Goal: Task Accomplishment & Management: Manage account settings

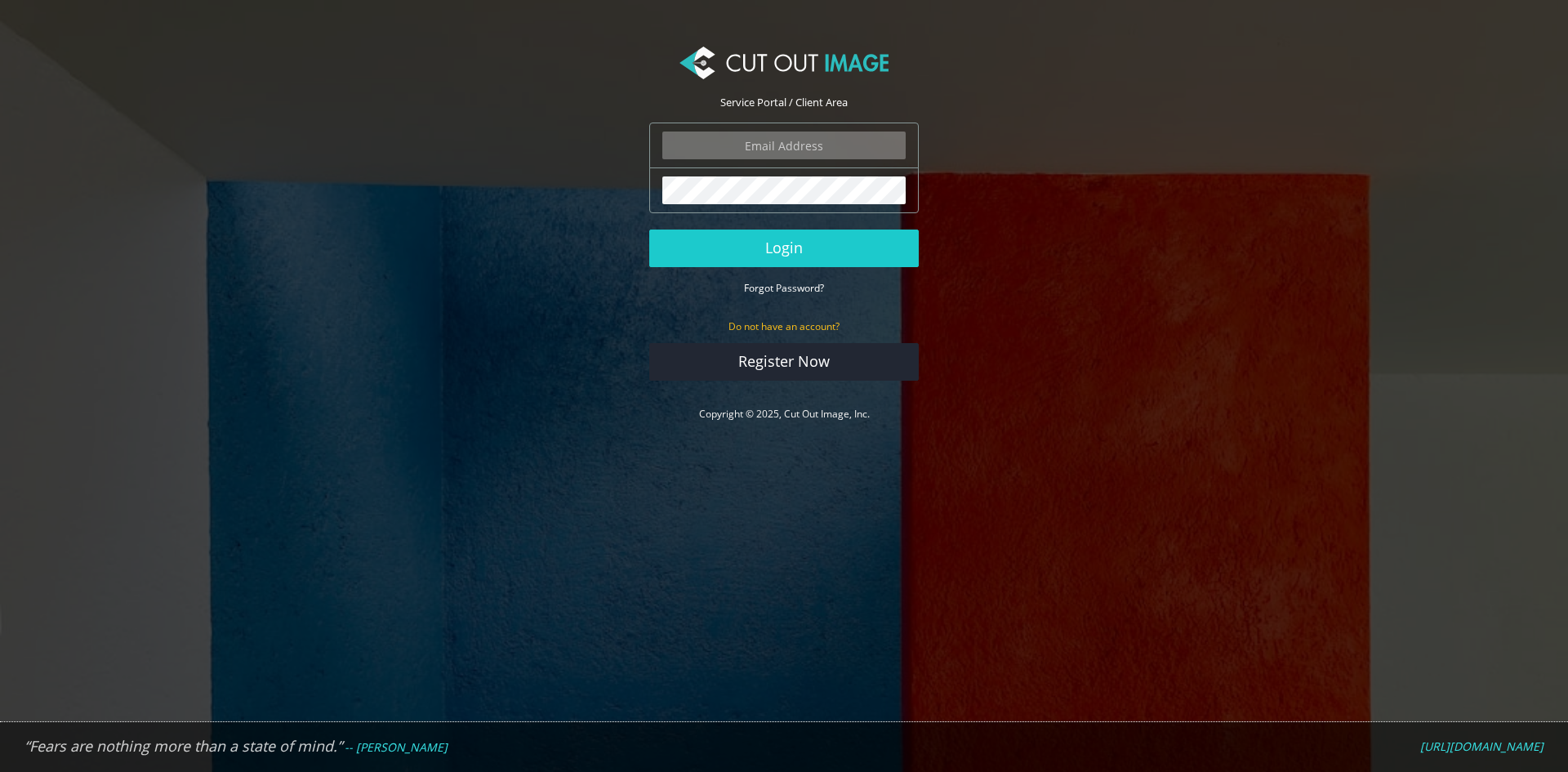
click at [830, 145] on input "email" at bounding box center [784, 145] width 244 height 28
type input "[EMAIL_ADDRESS][DOMAIN_NAME]"
click at [650, 229] on button "Login" at bounding box center [784, 248] width 270 height 38
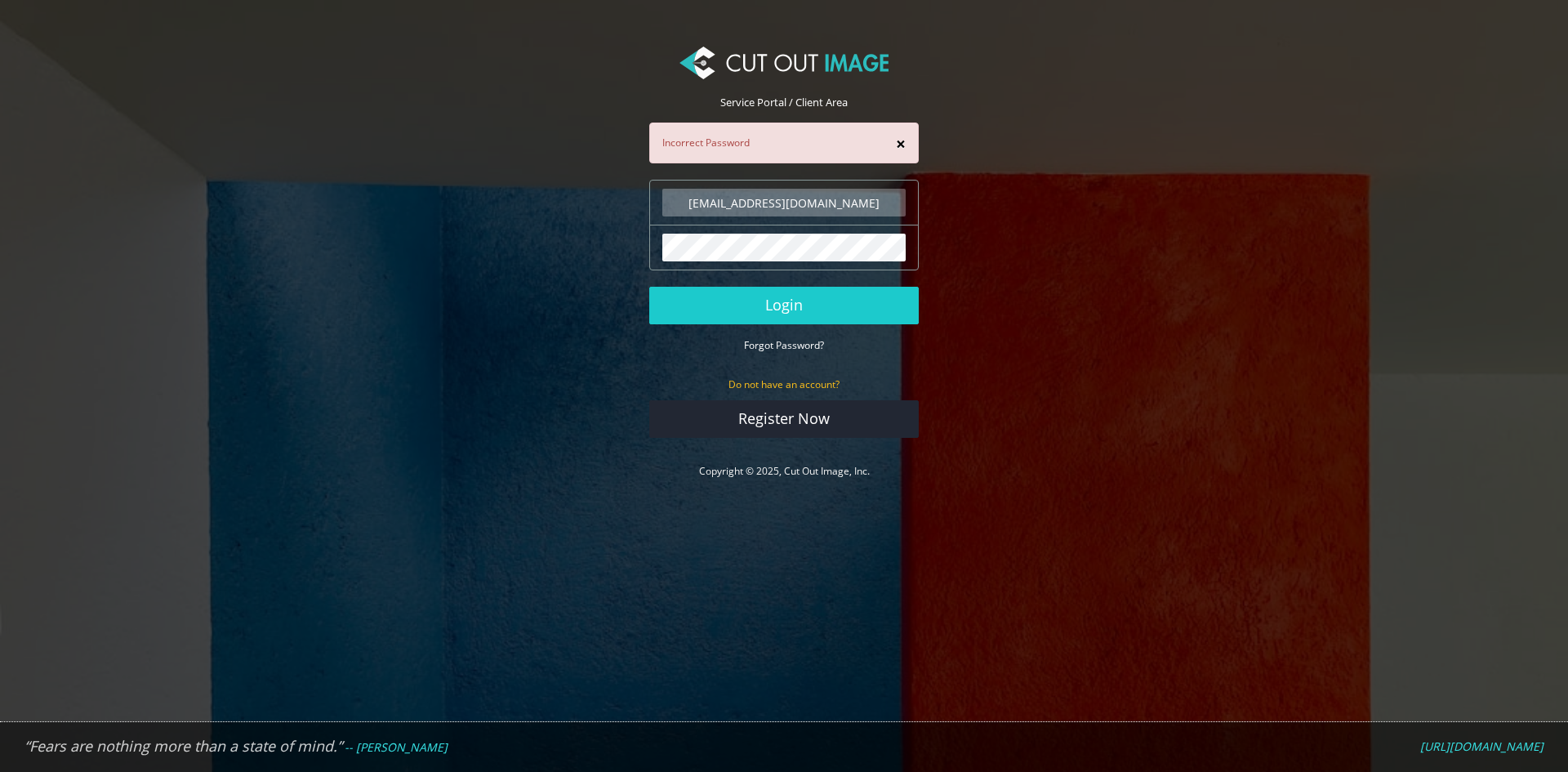
click at [898, 137] on button "×" at bounding box center [902, 143] width 10 height 17
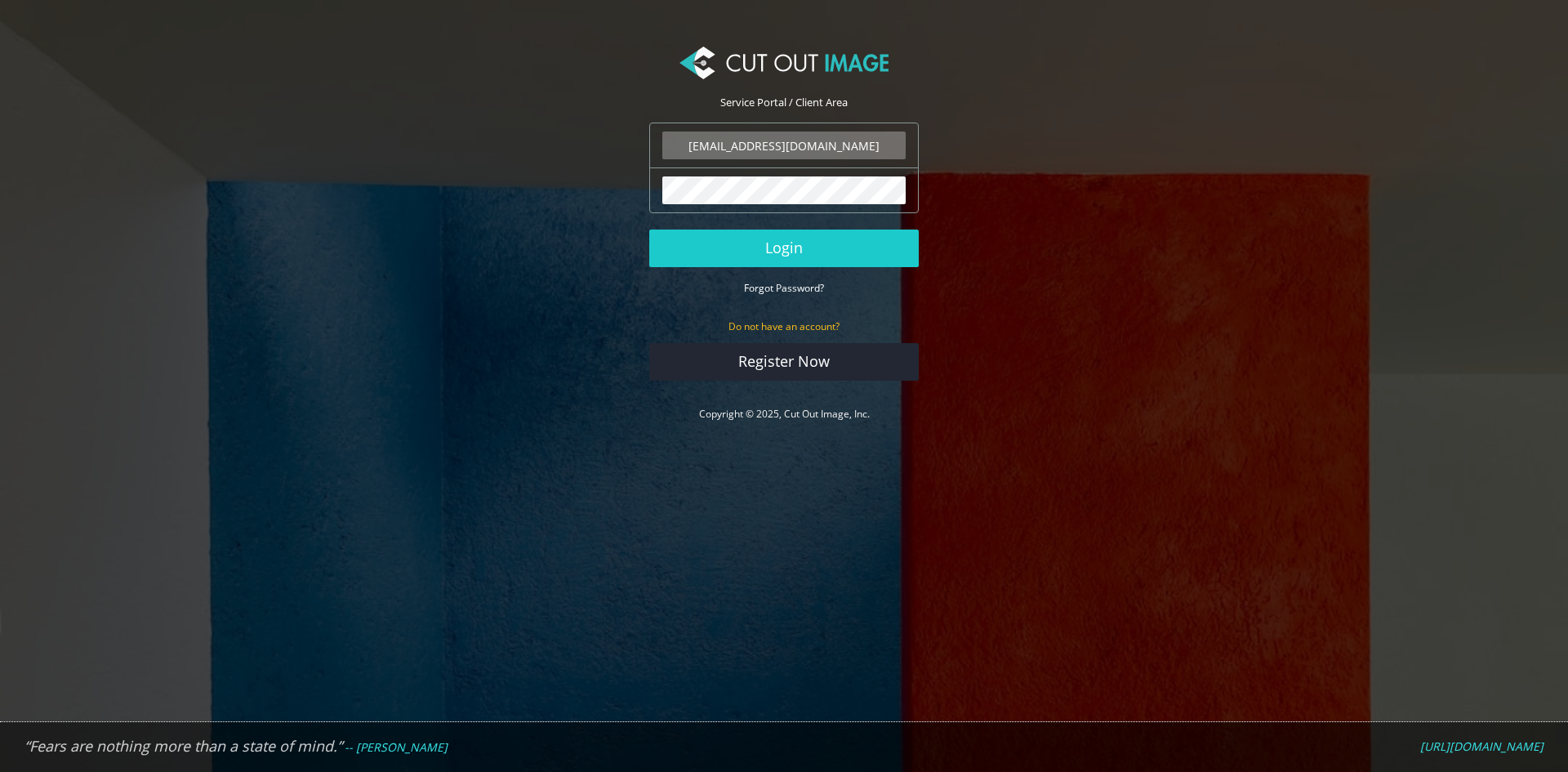
click at [650, 229] on button "Login" at bounding box center [784, 248] width 270 height 38
